Goal: Check status: Check status

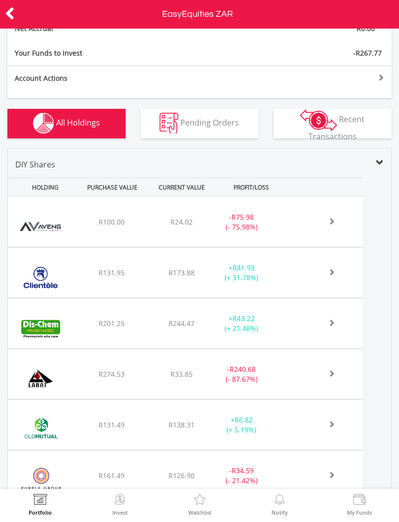
scroll to position [331, 0]
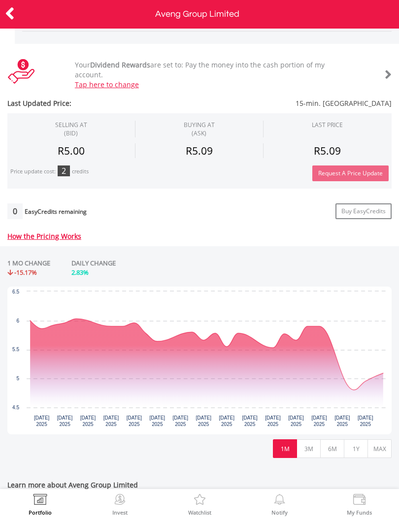
scroll to position [265, 0]
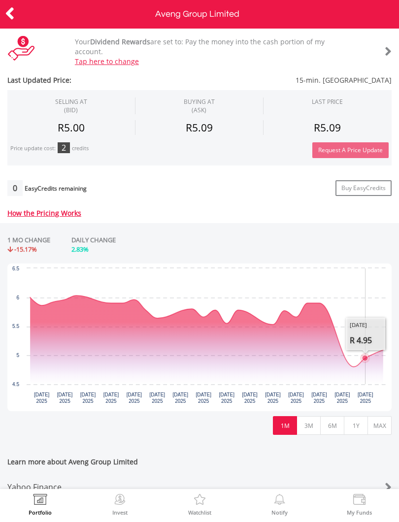
click at [372, 362] on icon "Interactive chart" at bounding box center [206, 330] width 353 height 71
click at [363, 367] on icon "Interactive chart" at bounding box center [206, 330] width 353 height 71
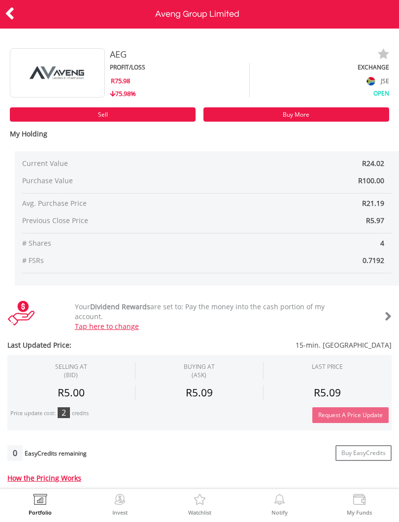
scroll to position [0, 0]
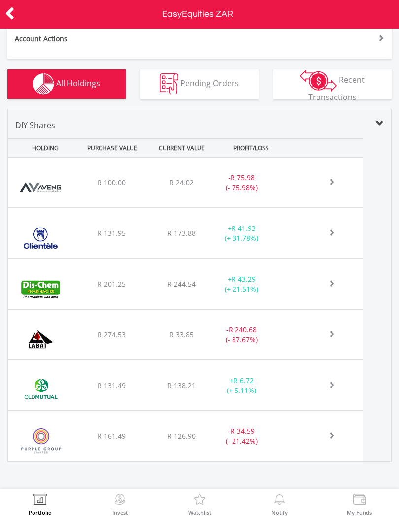
scroll to position [342, 0]
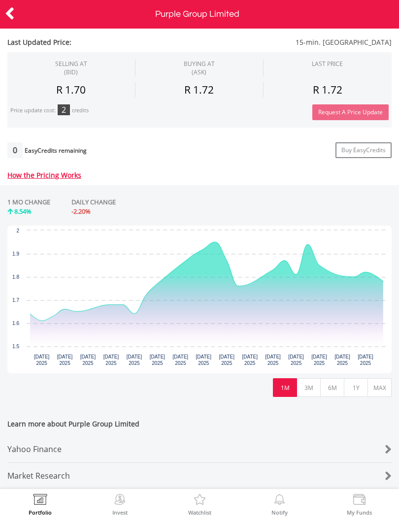
scroll to position [309, 0]
click at [221, 374] on div "No chart available. 1 MO CHANGE 8.54% DAILY CHANGE -2.20% Chart Chart with 23 d…" at bounding box center [199, 297] width 399 height 224
click at [298, 300] on icon "Interactive chart" at bounding box center [206, 294] width 353 height 104
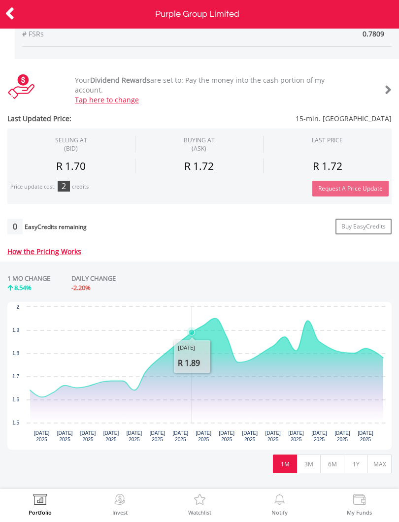
scroll to position [227, 0]
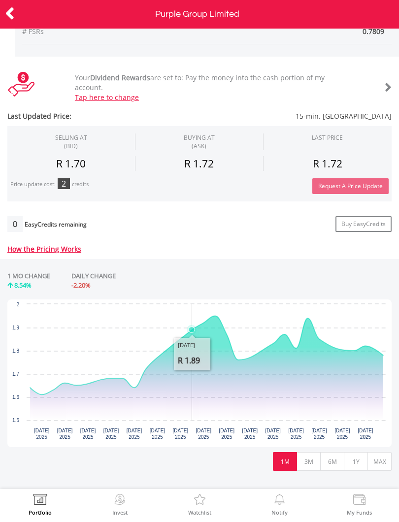
click at [397, 273] on div "No chart available. 1 MO CHANGE 8.54% DAILY CHANGE -2.20% Chart Chart with 23 d…" at bounding box center [199, 371] width 399 height 224
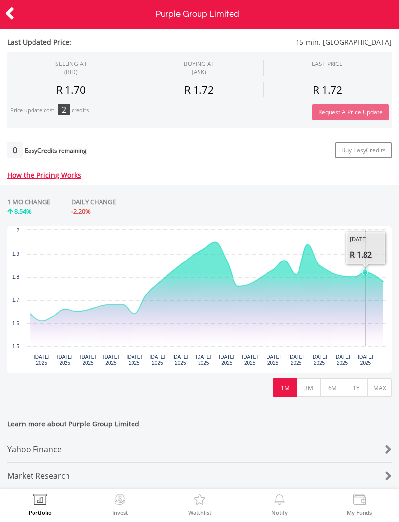
scroll to position [309, 0]
click at [58, 439] on div "Yahoo Finance" at bounding box center [183, 449] width 352 height 26
